Goal: Task Accomplishment & Management: Use online tool/utility

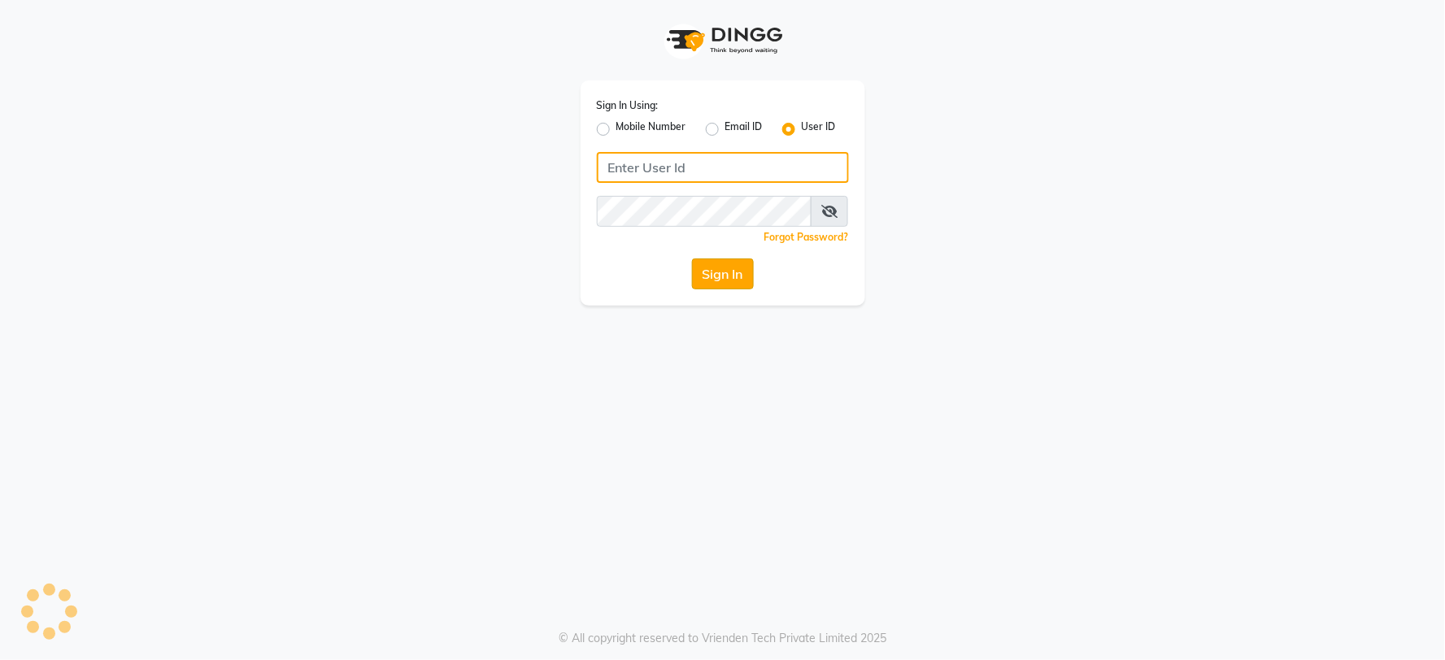
type input "mynailstudio"
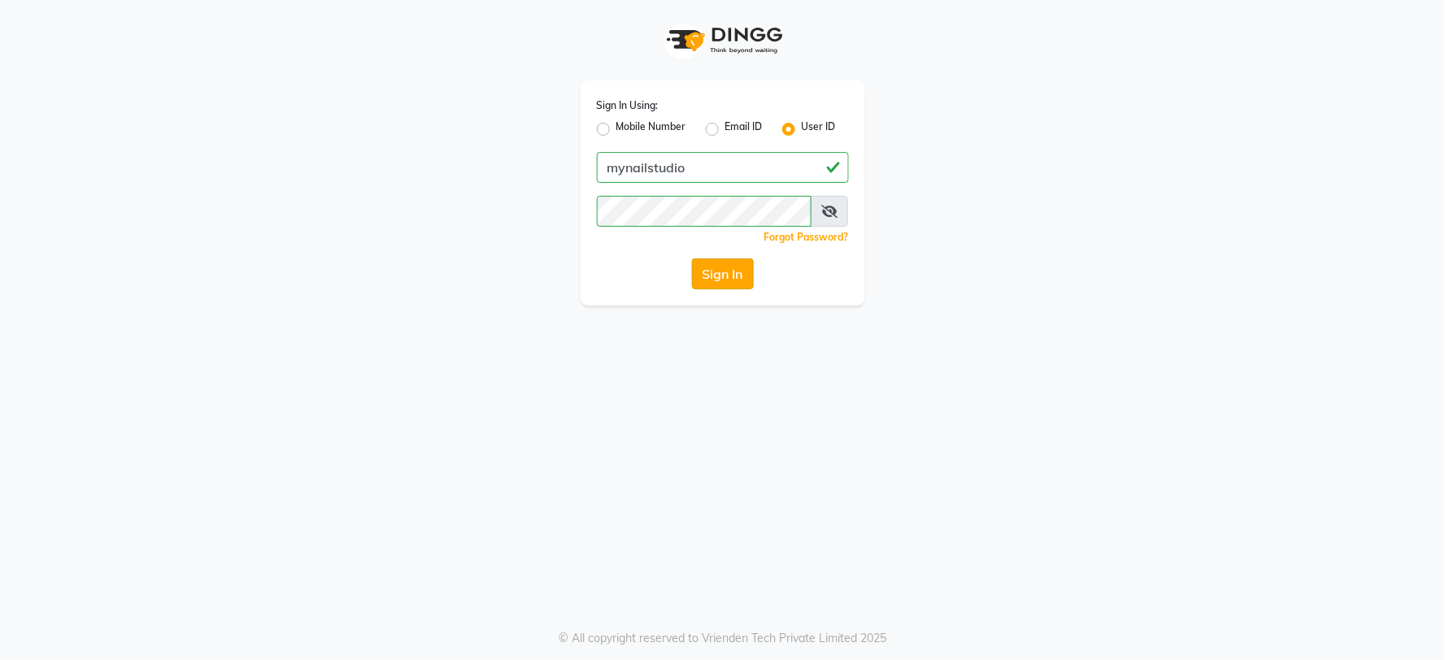
click at [719, 286] on button "Sign In" at bounding box center [723, 274] width 62 height 31
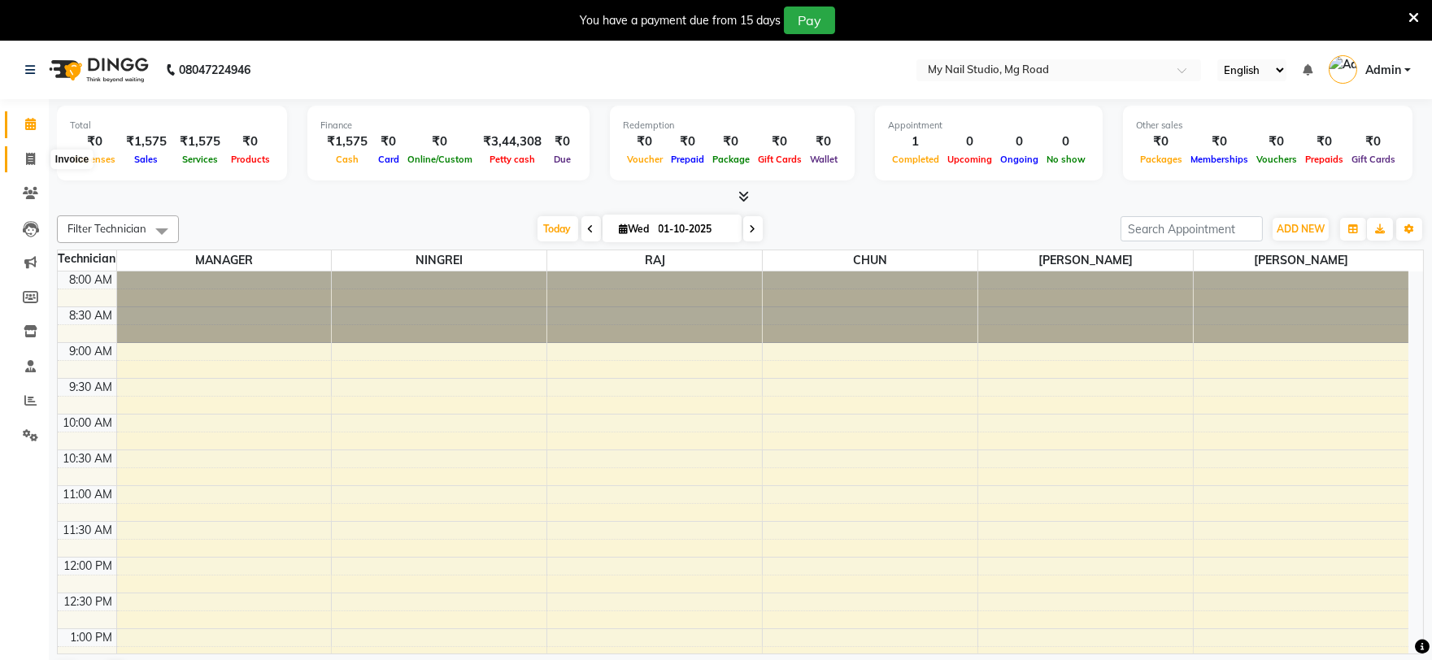
click at [22, 152] on span at bounding box center [30, 159] width 28 height 19
select select "service"
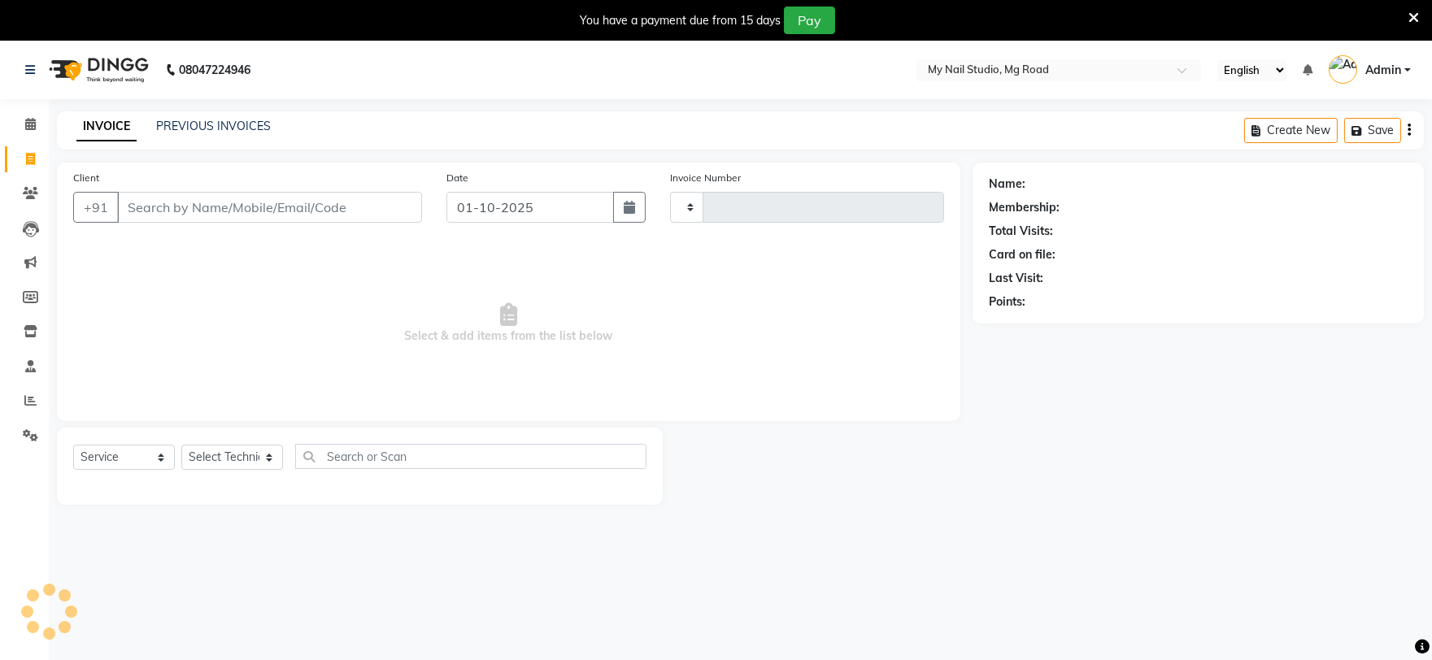
type input "0722"
select select "6915"
click at [198, 127] on link "PREVIOUS INVOICES" at bounding box center [213, 126] width 115 height 15
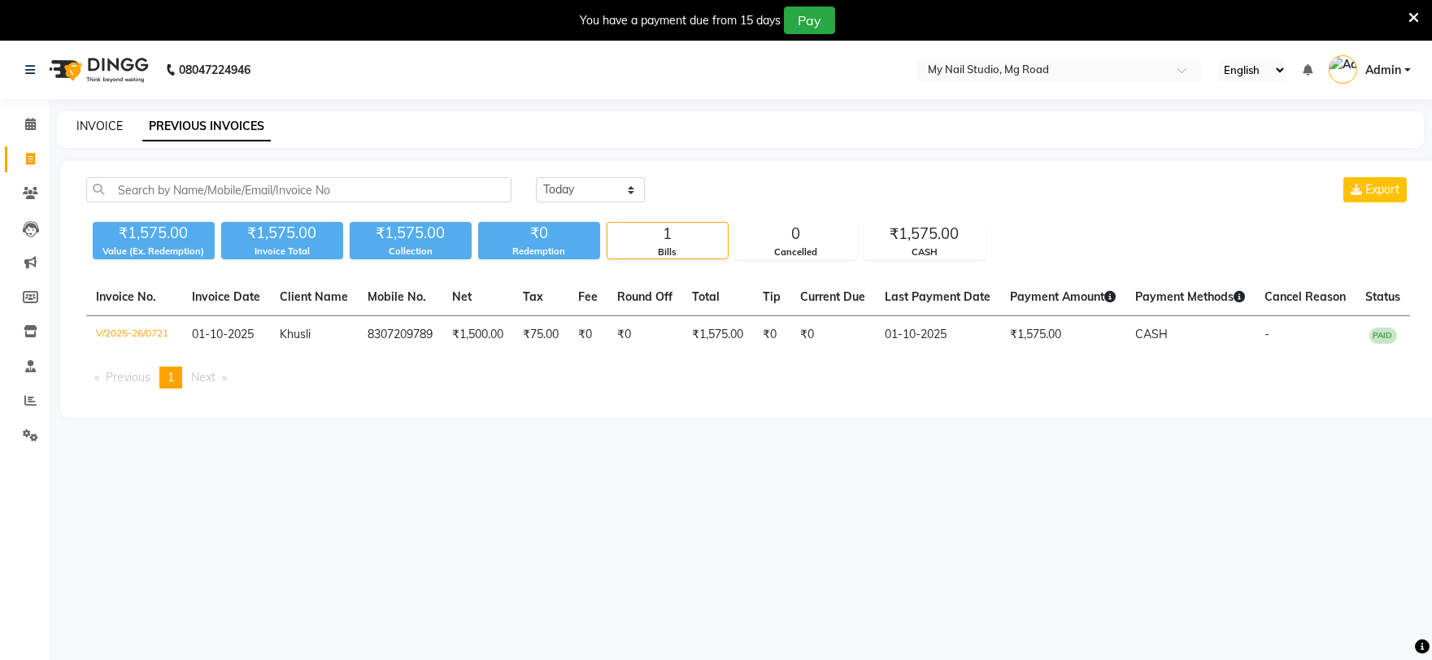
click at [107, 124] on link "INVOICE" at bounding box center [99, 126] width 46 height 15
select select "service"
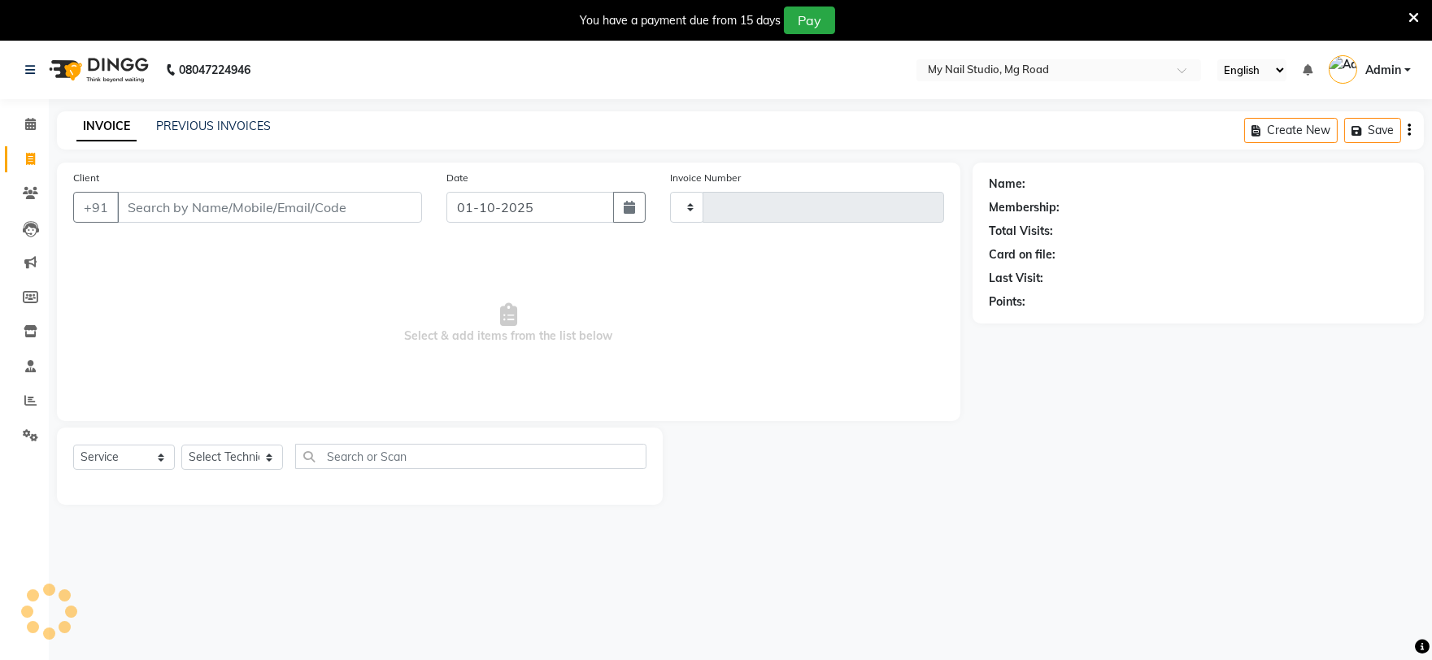
type input "0722"
select select "6915"
